Goal: Task Accomplishment & Management: Manage account settings

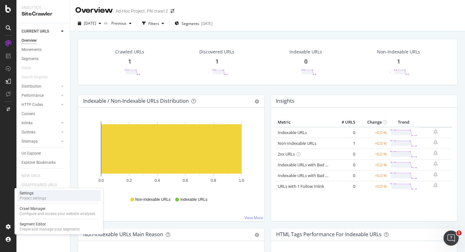
click at [40, 197] on div "Project settings" at bounding box center [33, 198] width 27 height 5
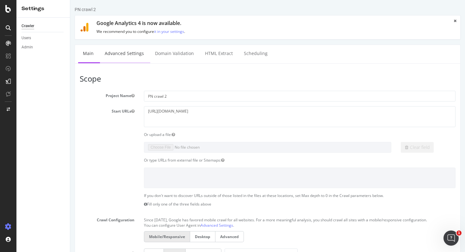
click at [124, 53] on link "Advanced Settings" at bounding box center [124, 53] width 49 height 17
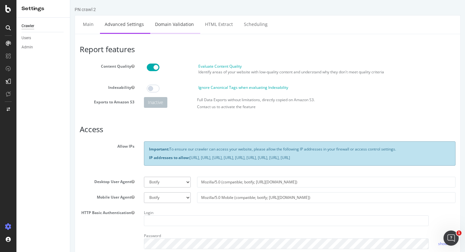
click at [180, 23] on link "Domain Validation" at bounding box center [174, 24] width 48 height 17
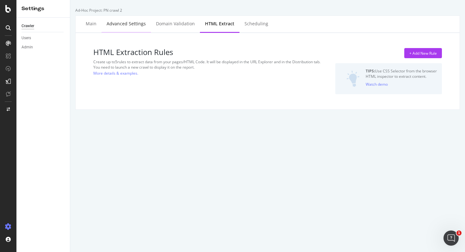
click at [134, 25] on div "Advanced Settings" at bounding box center [126, 24] width 39 height 6
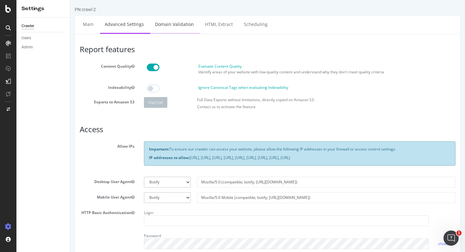
click at [163, 25] on link "Domain Validation" at bounding box center [174, 24] width 48 height 17
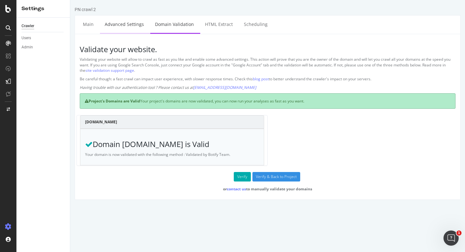
click at [125, 25] on link "Advanced Settings" at bounding box center [124, 24] width 49 height 17
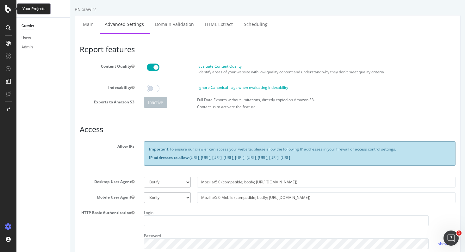
click at [7, 9] on icon at bounding box center [8, 9] width 6 height 8
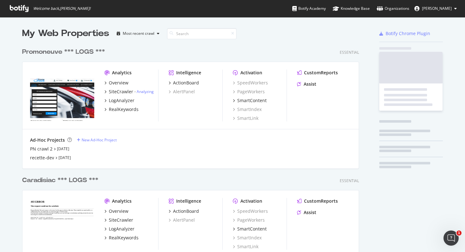
scroll to position [252, 465]
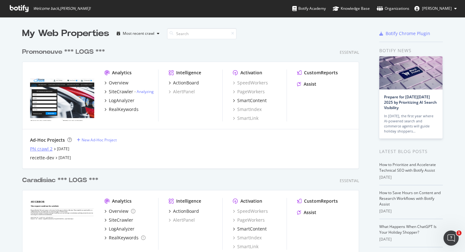
click at [46, 148] on div "PN crawl 2" at bounding box center [41, 149] width 22 height 6
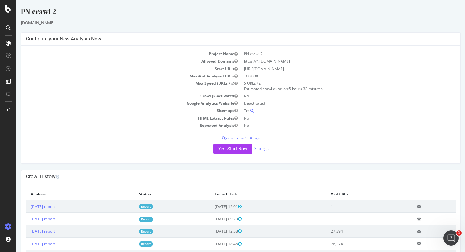
scroll to position [41, 0]
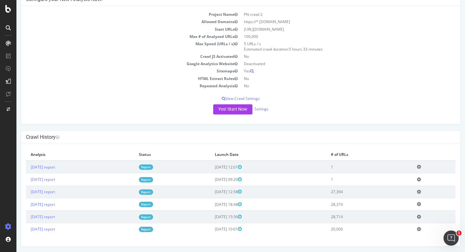
scroll to position [41, 0]
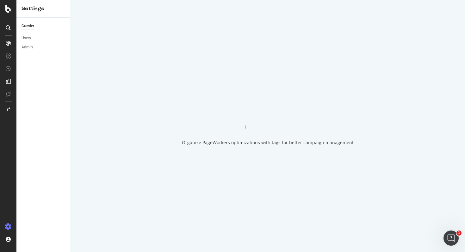
click at [263, 107] on icon "animation" at bounding box center [268, 118] width 46 height 23
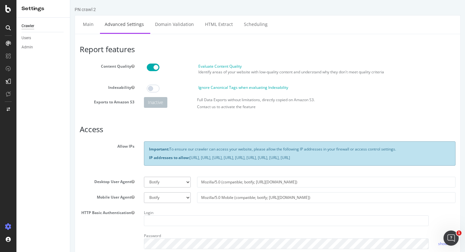
drag, startPoint x: 187, startPoint y: 164, endPoint x: 150, endPoint y: 148, distance: 40.0
click at [150, 148] on div "Important: To ensure our crawler can access your website, please allow the foll…" at bounding box center [300, 153] width 312 height 24
click at [189, 160] on p "IP addresses to allow: 31.41.37.0/24, 44.206.2.192/26, 15.235.106.96/27, 52.6.2…" at bounding box center [300, 157] width 302 height 5
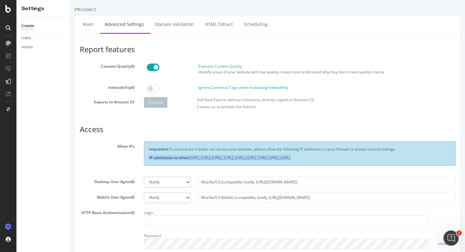
click at [189, 160] on p "IP addresses to allow: 31.41.37.0/24, 44.206.2.192/26, 15.235.106.96/27, 52.6.2…" at bounding box center [300, 157] width 302 height 5
drag, startPoint x: 189, startPoint y: 161, endPoint x: 145, endPoint y: 150, distance: 45.5
click at [145, 150] on div "Important: To ensure our crawler can access your website, please allow the foll…" at bounding box center [300, 153] width 312 height 24
click at [136, 134] on article "Access Allow IPs Important: To ensure our crawler can access your website, plea…" at bounding box center [268, 201] width 376 height 152
click at [170, 22] on link "Domain Validation" at bounding box center [174, 24] width 48 height 17
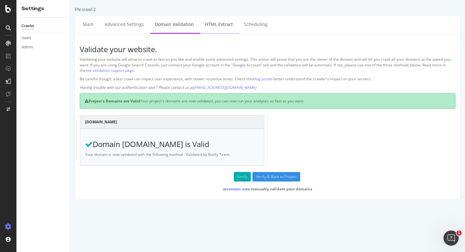
click at [209, 24] on link "HTML Extract" at bounding box center [218, 24] width 37 height 17
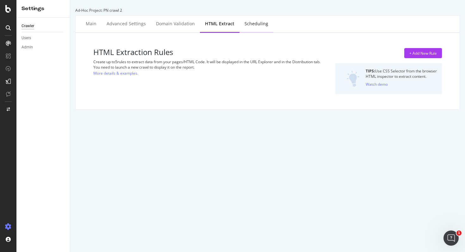
click at [258, 26] on div "Scheduling" at bounding box center [257, 24] width 24 height 6
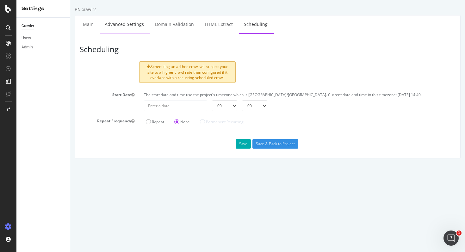
click at [122, 29] on link "Advanced Settings" at bounding box center [124, 24] width 49 height 17
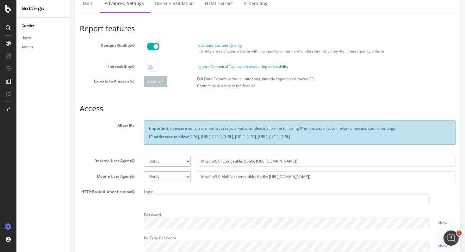
scroll to position [22, 0]
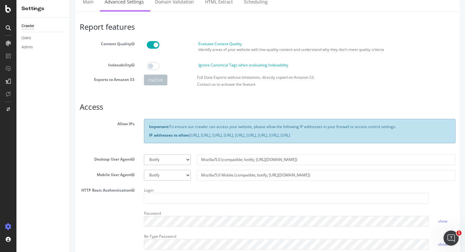
click at [171, 143] on div "Important: To ensure our crawler can access your website, please allow the foll…" at bounding box center [300, 131] width 312 height 24
click at [176, 138] on p "IP addresses to allow: 31.41.37.0/24, 44.206.2.192/26, 15.235.106.96/27, 52.6.2…" at bounding box center [300, 135] width 302 height 5
click at [219, 138] on p "IP addresses to allow: 31.41.37.0/24, 44.206.2.192/26, 15.235.106.96/27, 52.6.2…" at bounding box center [300, 135] width 302 height 5
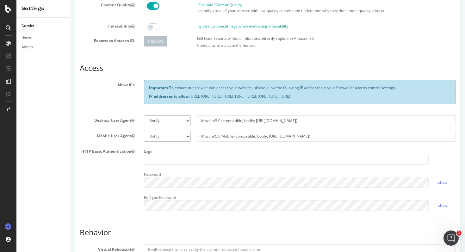
scroll to position [62, 0]
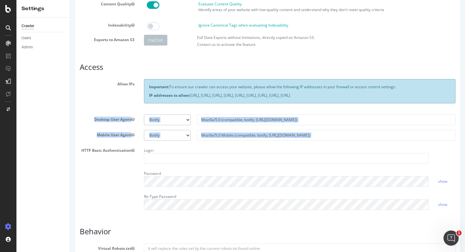
drag, startPoint x: 81, startPoint y: 146, endPoint x: 91, endPoint y: 120, distance: 28.0
click at [91, 120] on section "Allow IPs Important: To ensure our crawler can access your website, please allo…" at bounding box center [268, 147] width 376 height 136
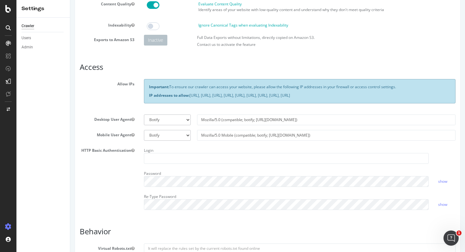
click at [94, 110] on div "Allow IPs Important: To ensure our crawler can access your website, please allo…" at bounding box center [268, 94] width 386 height 30
click at [217, 125] on input "Mozilla/5.0 (compatible; botify; [URL][DOMAIN_NAME])" at bounding box center [326, 120] width 259 height 11
click at [218, 116] on section "Allow IPs Important: To ensure our crawler can access your website, please allo…" at bounding box center [268, 147] width 376 height 136
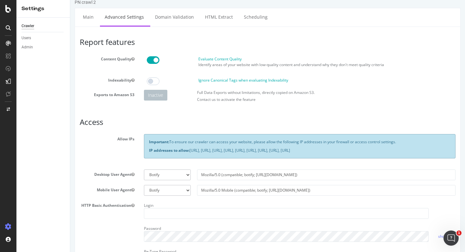
scroll to position [0, 0]
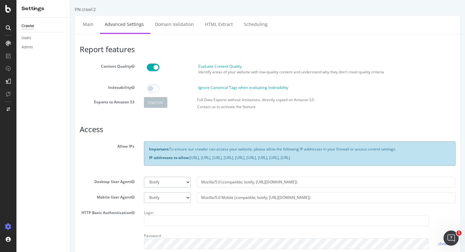
click at [186, 188] on select "Botify Googlebot Chrome Firefox Edge Custom" at bounding box center [167, 182] width 47 height 11
click at [11, 10] on div at bounding box center [8, 9] width 15 height 8
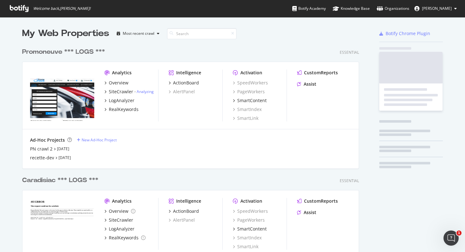
scroll to position [252, 465]
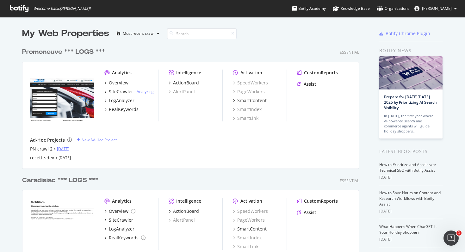
click at [63, 148] on link "[DATE]" at bounding box center [63, 148] width 12 height 5
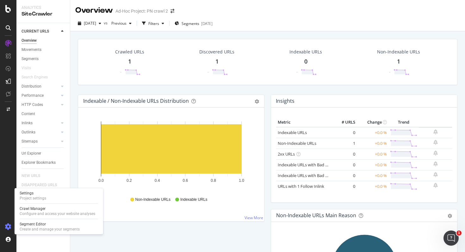
click at [9, 224] on icon at bounding box center [8, 227] width 6 height 6
click at [38, 198] on div "Project settings" at bounding box center [33, 198] width 27 height 5
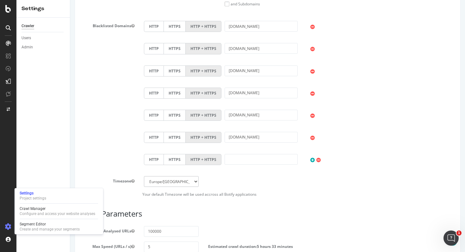
scroll to position [416, 0]
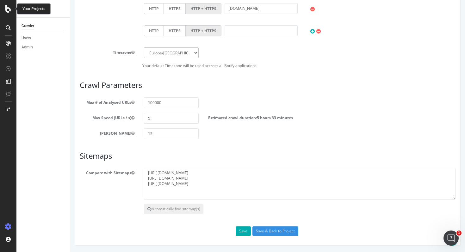
click at [11, 9] on icon at bounding box center [8, 9] width 6 height 8
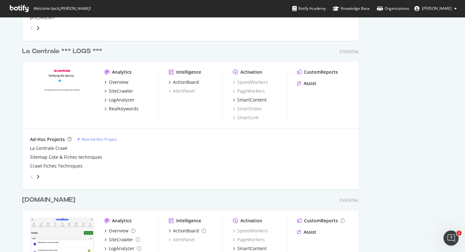
scroll to position [278, 0]
click at [112, 81] on div "Overview" at bounding box center [119, 82] width 20 height 6
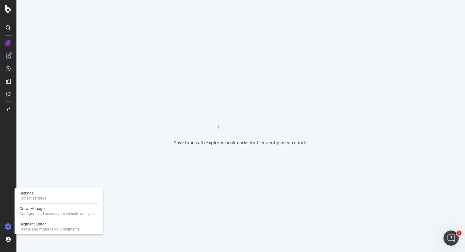
click at [7, 226] on icon at bounding box center [8, 227] width 6 height 6
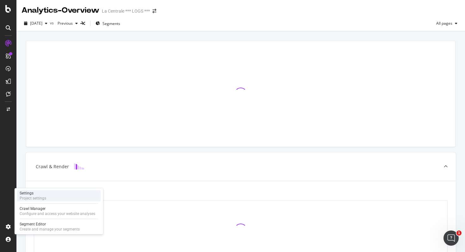
click at [35, 199] on div "Project settings" at bounding box center [33, 198] width 27 height 5
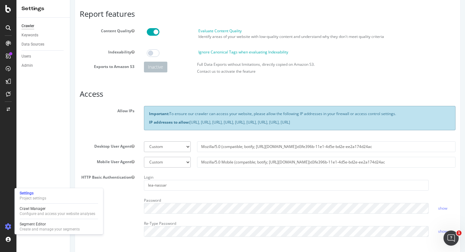
scroll to position [37, 0]
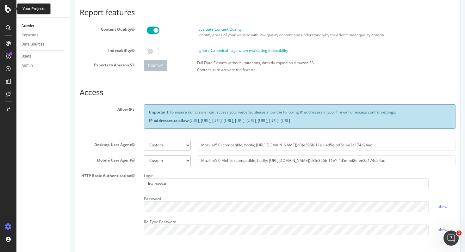
click at [9, 9] on icon at bounding box center [8, 9] width 6 height 8
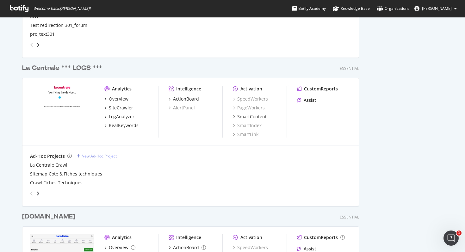
scroll to position [284, 0]
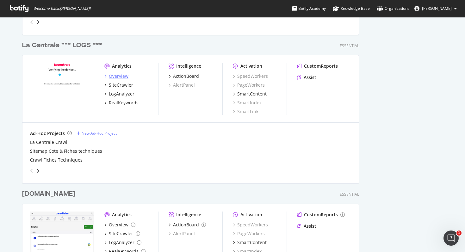
click at [116, 76] on div "Overview" at bounding box center [119, 76] width 20 height 6
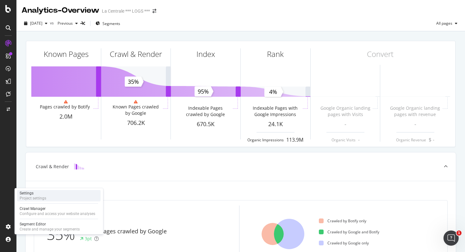
click at [33, 195] on div "Settings" at bounding box center [33, 193] width 27 height 5
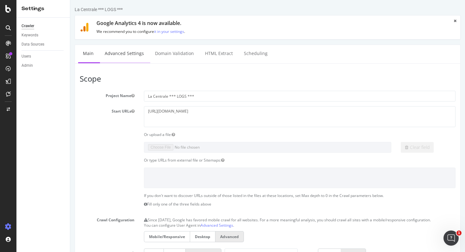
click at [127, 55] on link "Advanced Settings" at bounding box center [124, 53] width 49 height 17
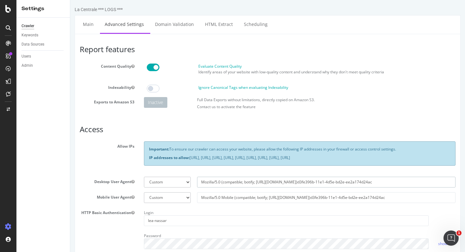
click at [275, 186] on input "Mozilla/5.0 (compatible; botify; [URL][DOMAIN_NAME])d3fe396b-11e1-4d5e-bd2e-ee2…" at bounding box center [326, 182] width 259 height 11
click at [357, 186] on input "Mozilla/5.0 (compatible; botify; [URL][DOMAIN_NAME])d3fe396b-11e1-4d5e-bd2e-ee2…" at bounding box center [326, 182] width 259 height 11
drag, startPoint x: 368, startPoint y: 188, endPoint x: 288, endPoint y: 189, distance: 79.8
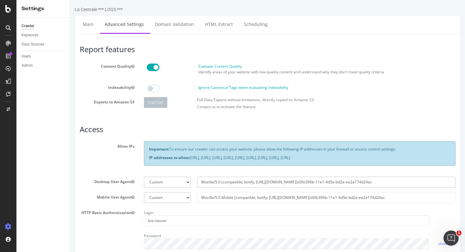
click at [288, 188] on input "Mozilla/5.0 (compatible; botify; [URL][DOMAIN_NAME])d3fe396b-11e1-4d5e-bd2e-ee2…" at bounding box center [326, 182] width 259 height 11
click at [245, 187] on input "Mozilla/5.0 (compatible; botify; [URL][DOMAIN_NAME])d3fe396b-11e1-4d5e-bd2e-ee2…" at bounding box center [326, 182] width 259 height 11
click at [225, 200] on input "Mozilla/5.0 Mobile (compatible; botify; [URL][DOMAIN_NAME])d3fe396b-11e1-4d5e-b…" at bounding box center [326, 197] width 259 height 11
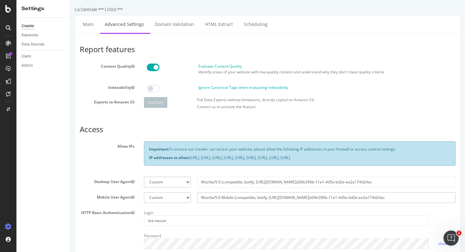
click at [225, 200] on input "Mozilla/5.0 Mobile (compatible; botify; [URL][DOMAIN_NAME])d3fe396b-11e1-4d5e-b…" at bounding box center [326, 197] width 259 height 11
click at [11, 9] on div at bounding box center [8, 9] width 15 height 8
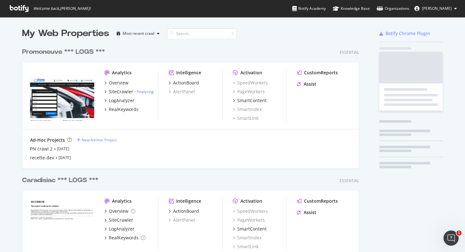
scroll to position [252, 465]
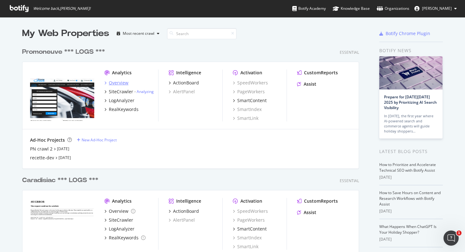
click at [116, 80] on div "Overview" at bounding box center [119, 83] width 20 height 6
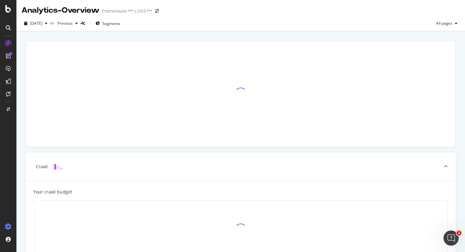
click at [6, 226] on icon at bounding box center [8, 227] width 6 height 6
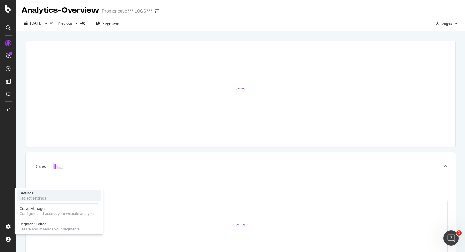
click at [41, 197] on div "Project settings" at bounding box center [33, 198] width 27 height 5
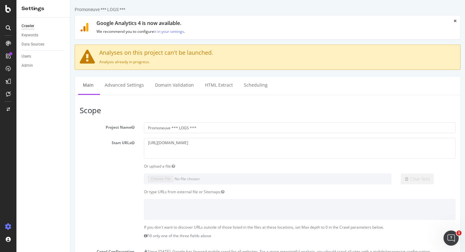
click at [28, 27] on div "Crawler" at bounding box center [28, 26] width 13 height 7
click at [7, 13] on div at bounding box center [8, 126] width 16 height 252
click at [7, 11] on icon at bounding box center [8, 9] width 6 height 8
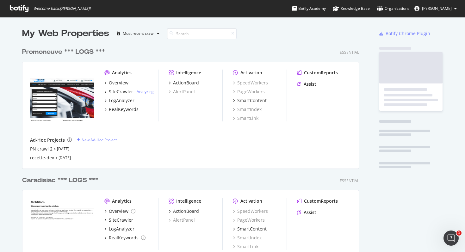
scroll to position [252, 465]
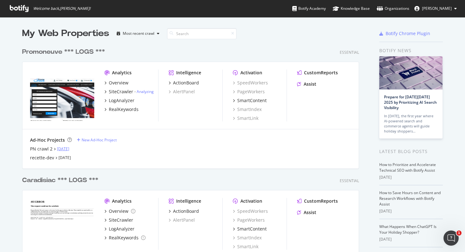
click at [64, 148] on link "[DATE]" at bounding box center [63, 148] width 12 height 5
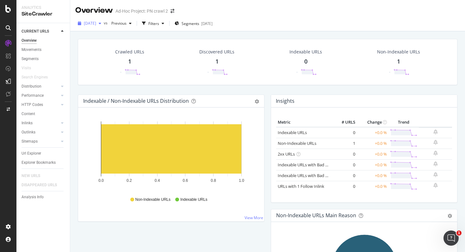
click at [101, 25] on icon "button" at bounding box center [100, 24] width 3 height 4
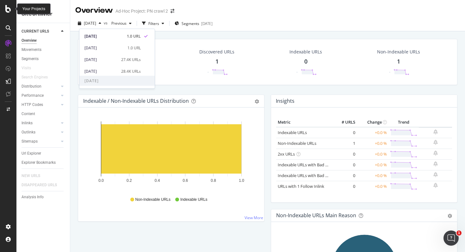
click at [8, 8] on icon at bounding box center [8, 9] width 6 height 8
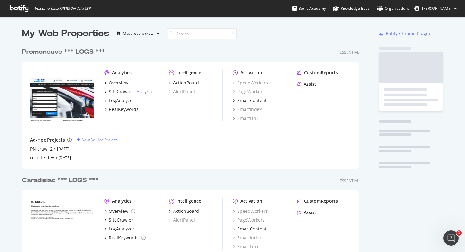
scroll to position [252, 465]
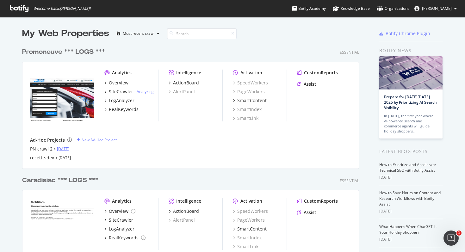
click at [69, 148] on link "[DATE]" at bounding box center [63, 148] width 12 height 5
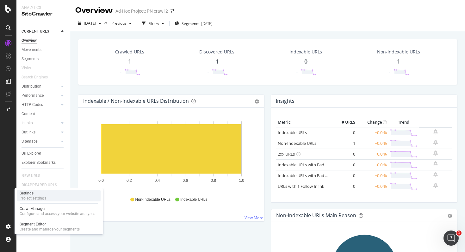
click at [46, 200] on div "Settings Project settings" at bounding box center [59, 195] width 84 height 11
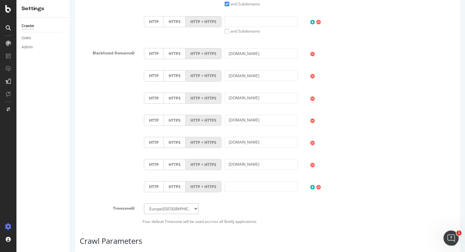
scroll to position [416, 0]
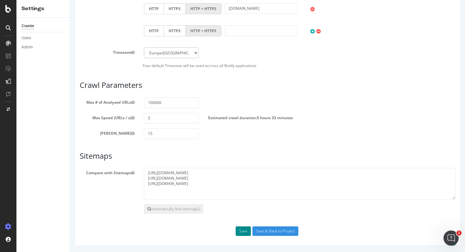
click at [245, 232] on button "Save" at bounding box center [243, 231] width 15 height 9
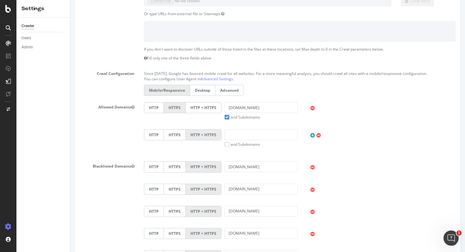
scroll to position [0, 0]
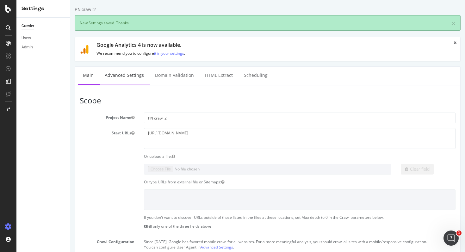
click at [131, 75] on link "Advanced Settings" at bounding box center [124, 75] width 49 height 17
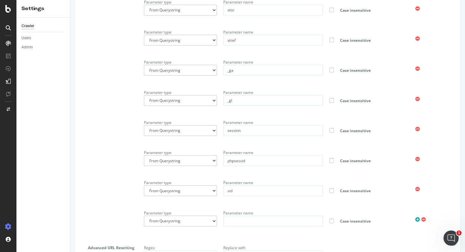
scroll to position [794, 0]
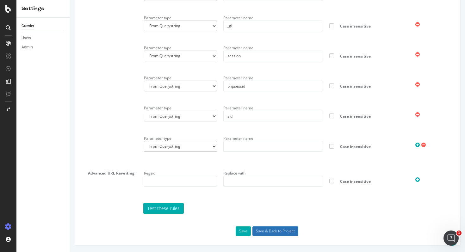
click at [269, 235] on input "Save & Back to Project" at bounding box center [276, 231] width 46 height 9
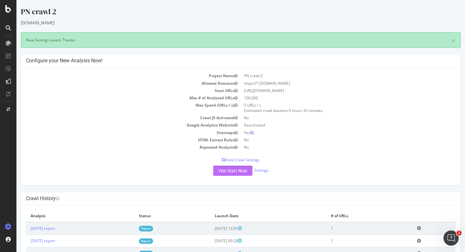
click at [231, 170] on button "Yes! Start Now" at bounding box center [232, 171] width 39 height 10
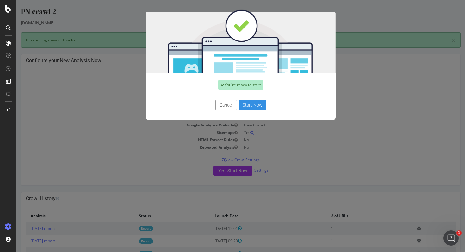
click at [254, 104] on button "Start Now" at bounding box center [253, 105] width 28 height 11
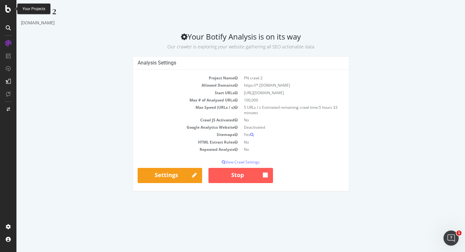
click at [6, 11] on icon at bounding box center [8, 9] width 6 height 8
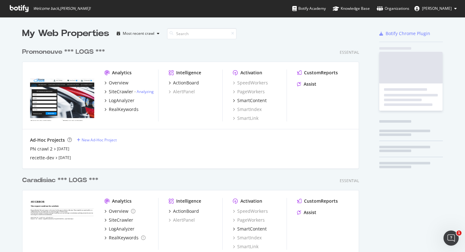
scroll to position [252, 465]
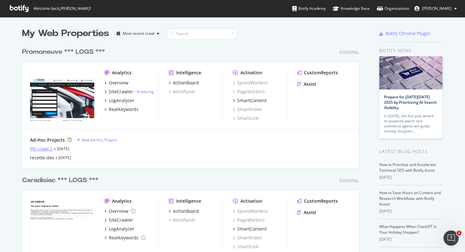
click at [46, 148] on div "PN crawl 2" at bounding box center [41, 149] width 22 height 6
click at [66, 148] on link "[DATE]" at bounding box center [63, 148] width 12 height 5
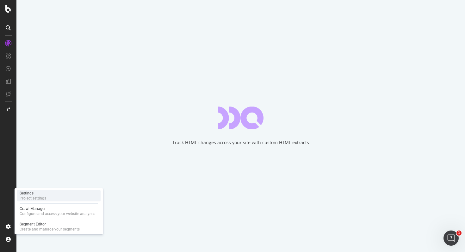
click at [44, 201] on div "Settings Project settings" at bounding box center [59, 195] width 84 height 11
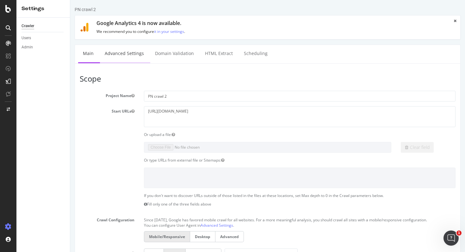
click at [124, 55] on link "Advanced Settings" at bounding box center [124, 53] width 49 height 17
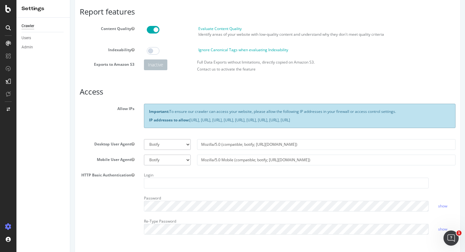
scroll to position [45, 0]
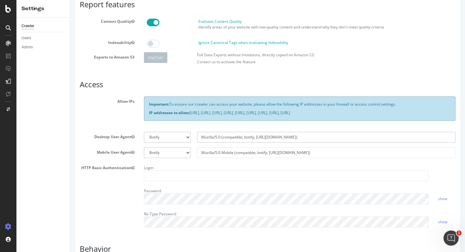
click at [300, 143] on input "Mozilla/5.0 (compatible; botify; [URL][DOMAIN_NAME])" at bounding box center [326, 137] width 259 height 11
click at [187, 143] on select "Botify Googlebot Chrome Firefox Edge Custom" at bounding box center [167, 137] width 47 height 11
select select
click at [343, 141] on input "text" at bounding box center [326, 137] width 259 height 11
paste input "Mozilla/5.0 (compatible; botify; [URL][DOMAIN_NAME])d3fe396b-11e1-4d5e-bd2e-ee2…"
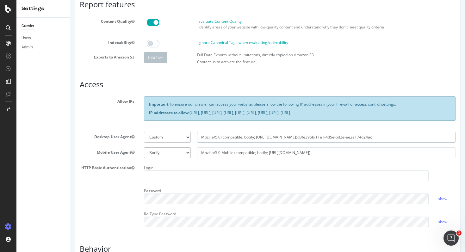
type input "Mozilla/5.0 (compatible; botify; [URL][DOMAIN_NAME])d3fe396b-11e1-4d5e-bd2e-ee2…"
click at [249, 158] on input "Mozilla/5.0 Mobile (compatible; botify; [URL][DOMAIN_NAME])" at bounding box center [326, 153] width 259 height 11
paste input "d3fe396b-11e1-4d5e-bd2e-ee2a174d24ac"
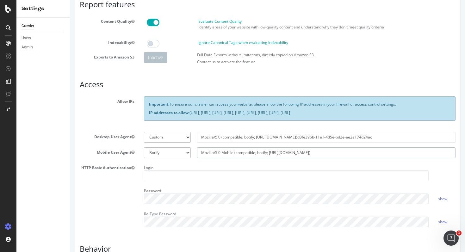
type input "Mozilla/5.0 Mobile (compatible; botify; [URL][DOMAIN_NAME])d3fe396b-11e1-4d5e-b…"
select select
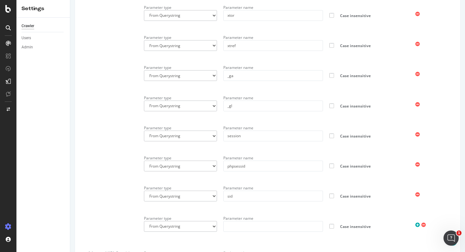
scroll to position [794, 0]
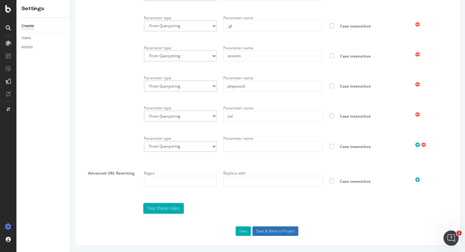
type input "Mozilla/5.0 Mobile (compatible; botify; [URL][DOMAIN_NAME])d3fe396b-11e1-4d5e-b…"
click at [258, 234] on input "Save & Back to Project" at bounding box center [276, 231] width 46 height 9
